Goal: Transaction & Acquisition: Purchase product/service

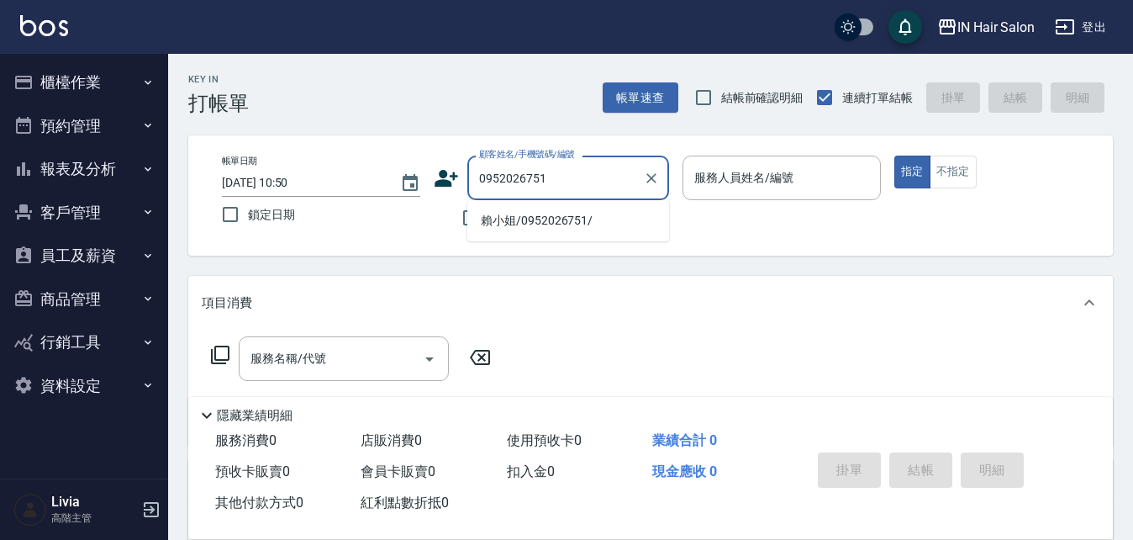
click at [491, 224] on li "賴小姐/0952026751/" at bounding box center [568, 221] width 202 height 28
type input "賴小姐/0952026751/"
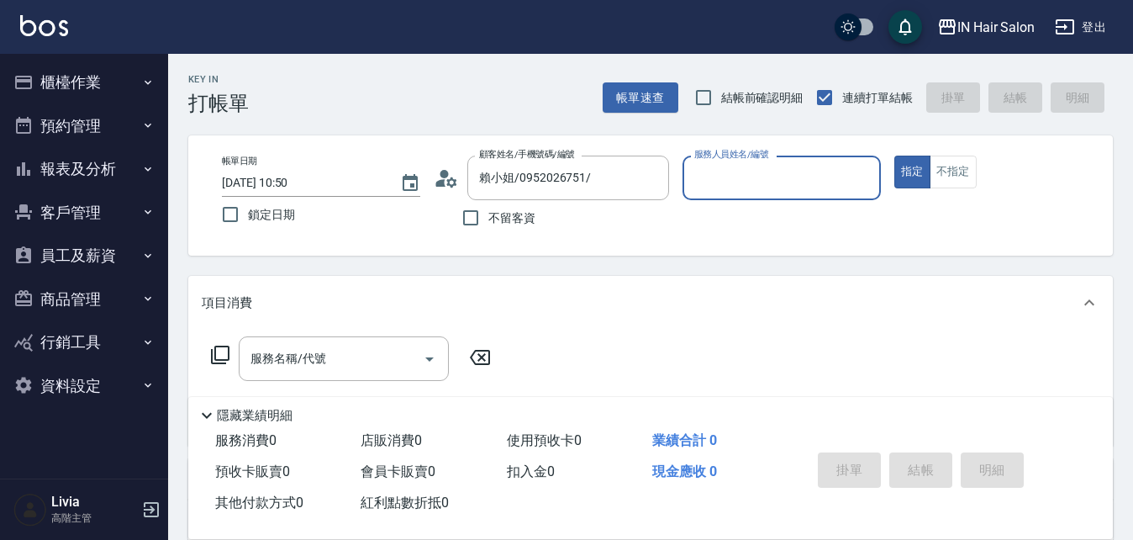
type input "8號店長Livia-8"
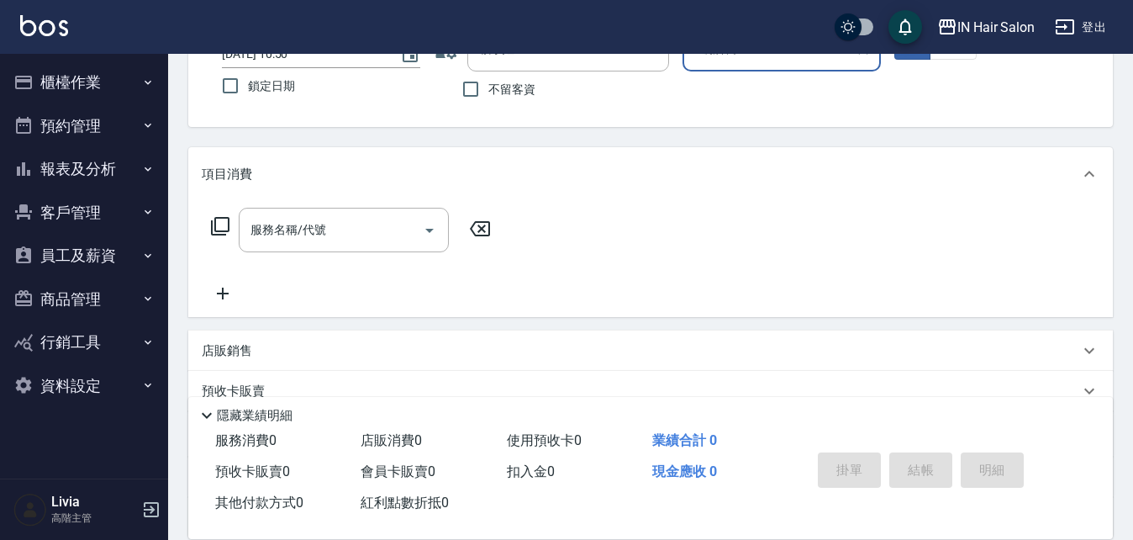
scroll to position [287, 0]
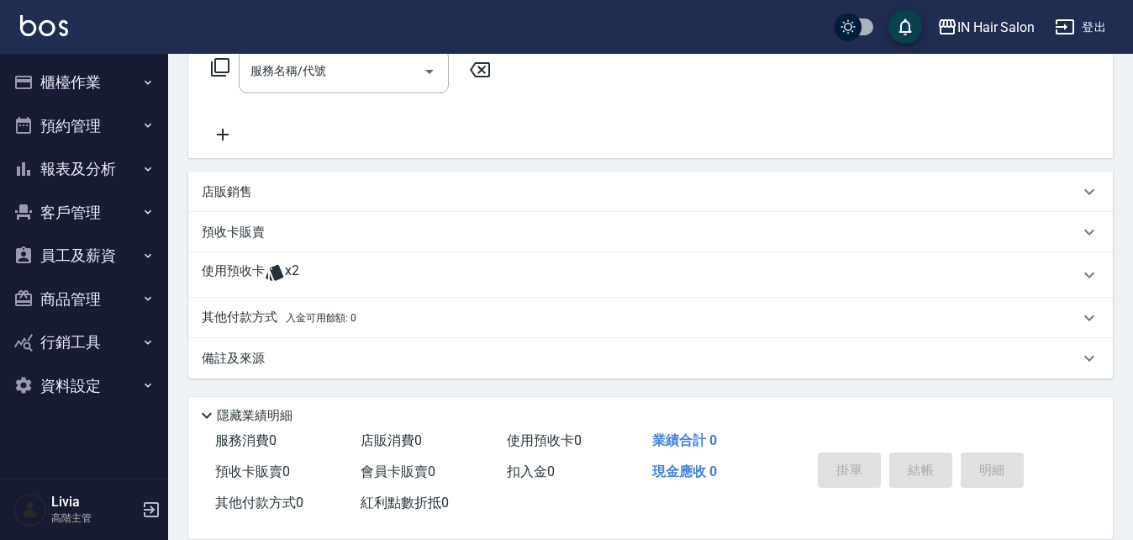
click at [239, 277] on p "使用預收卡" at bounding box center [233, 274] width 63 height 25
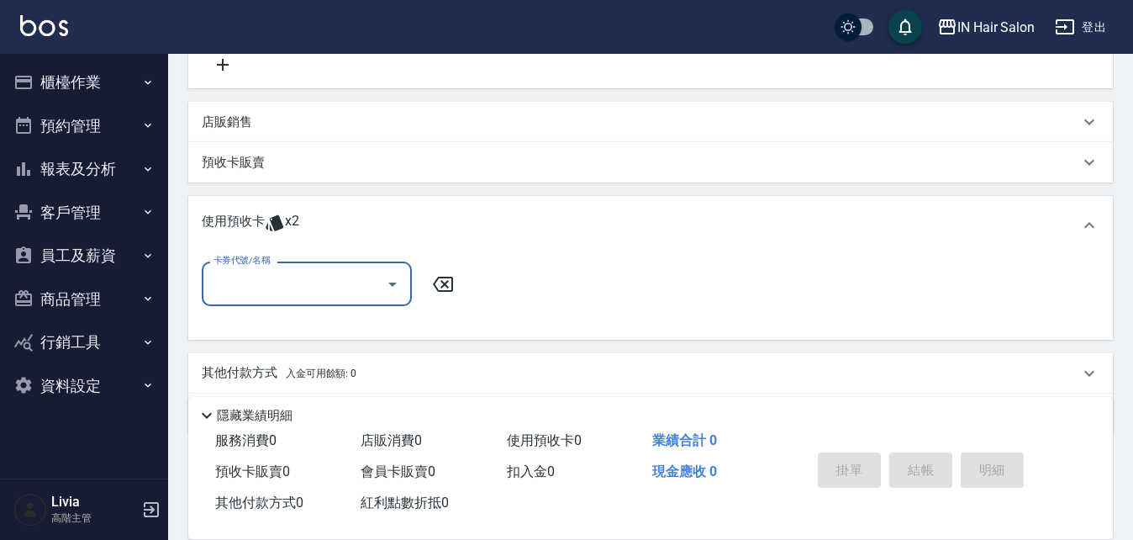
scroll to position [413, 0]
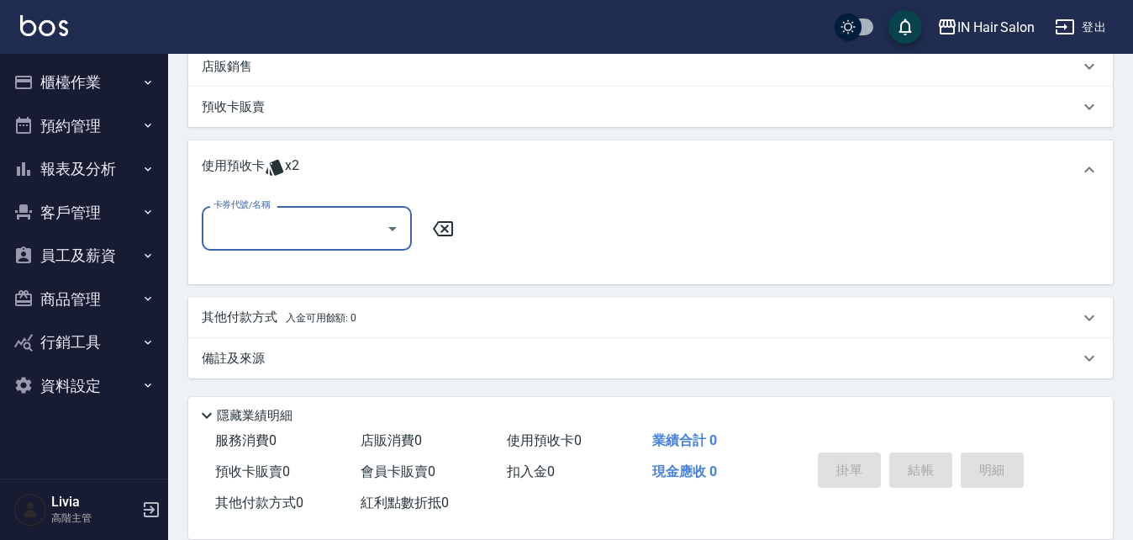
click at [280, 231] on input "卡券代號/名稱" at bounding box center [294, 227] width 170 height 29
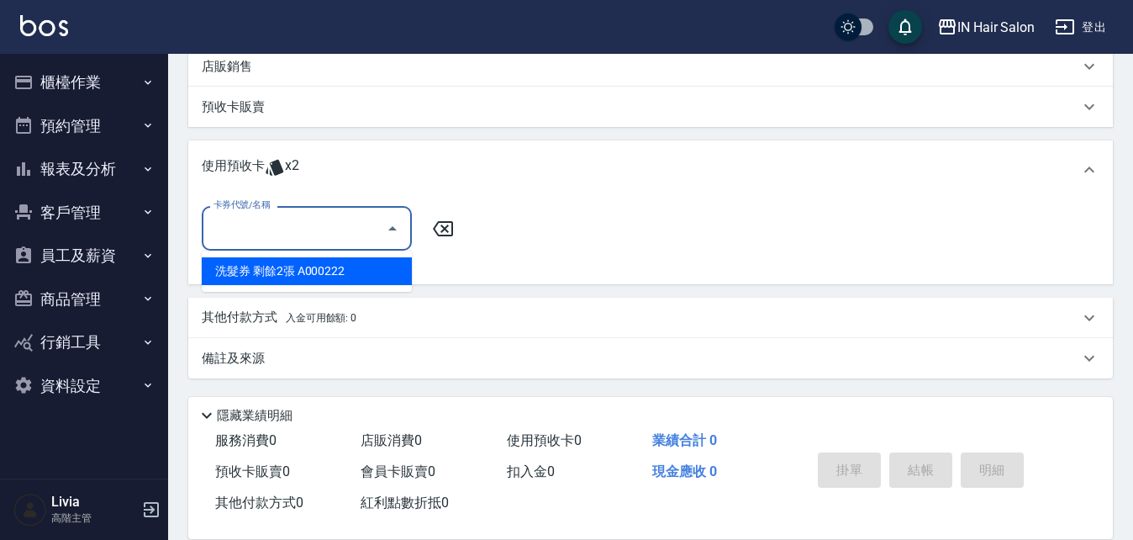
click at [272, 262] on div "洗髮券 剩餘2張 A000222" at bounding box center [307, 271] width 210 height 28
type input "洗髮券 A000222"
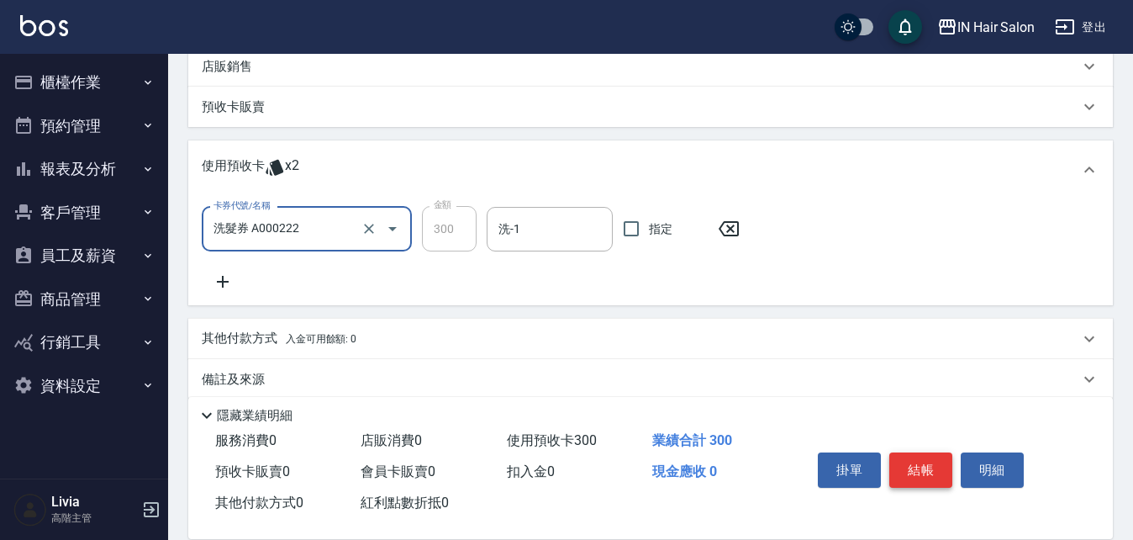
click at [920, 453] on button "結帳" at bounding box center [920, 469] width 63 height 35
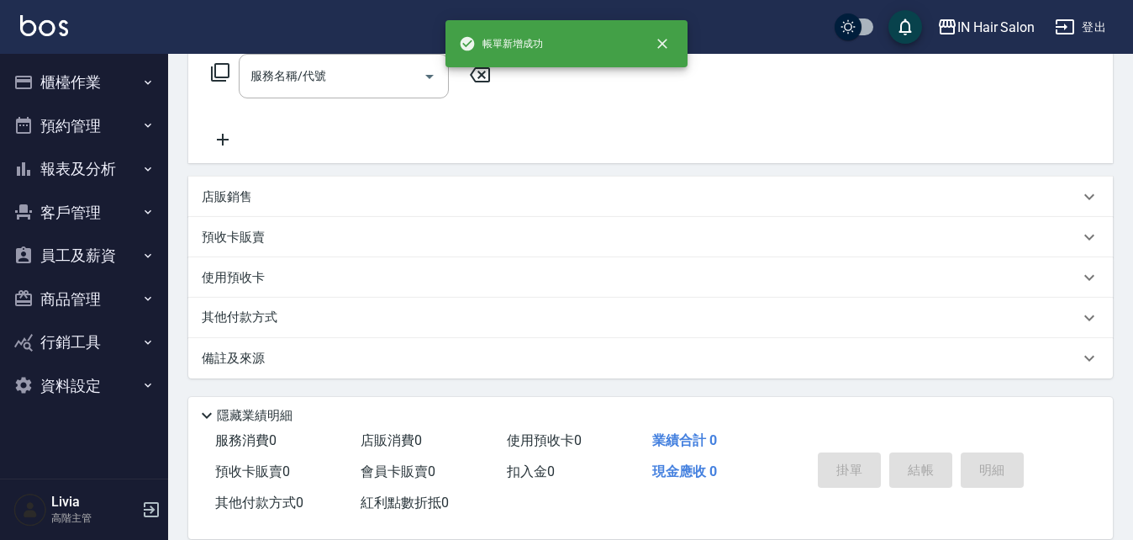
scroll to position [0, 0]
